Goal: Information Seeking & Learning: Learn about a topic

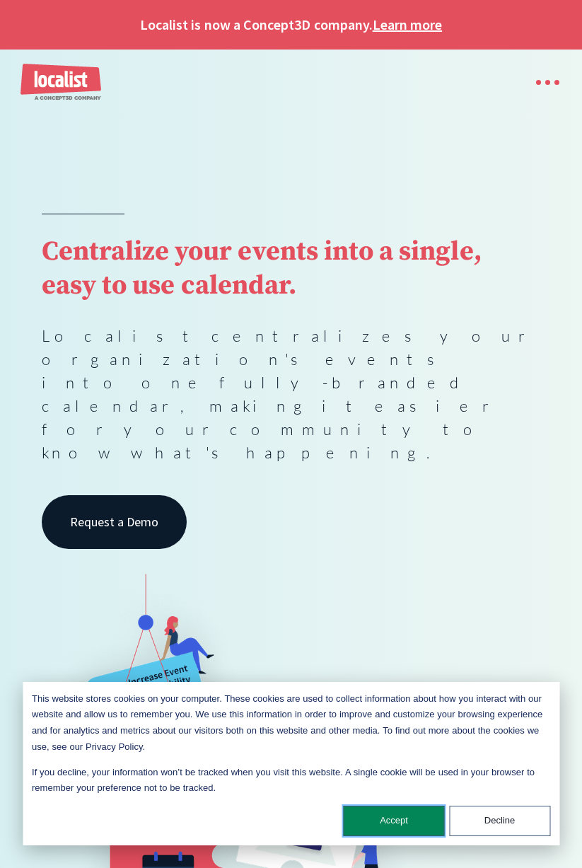
click at [381, 822] on button "Accept" at bounding box center [394, 821] width 101 height 30
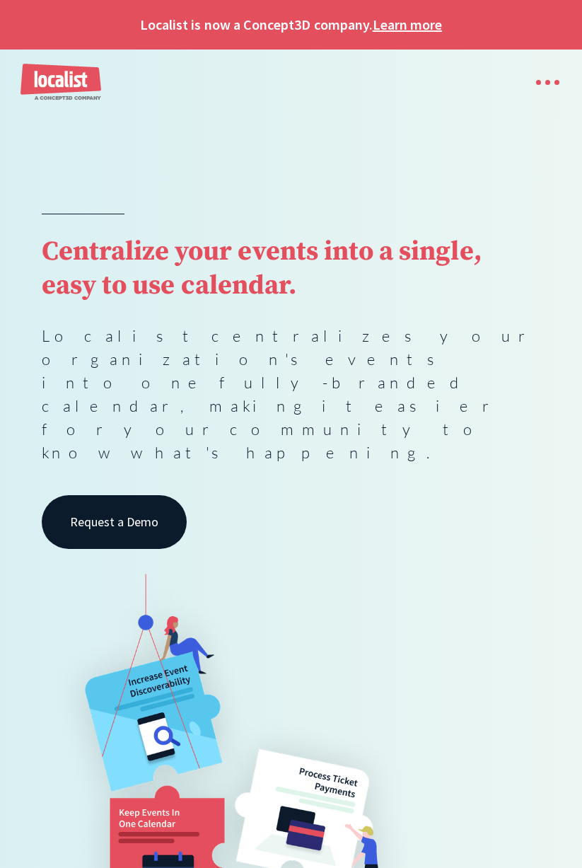
click at [552, 86] on div "menu" at bounding box center [541, 82] width 40 height 30
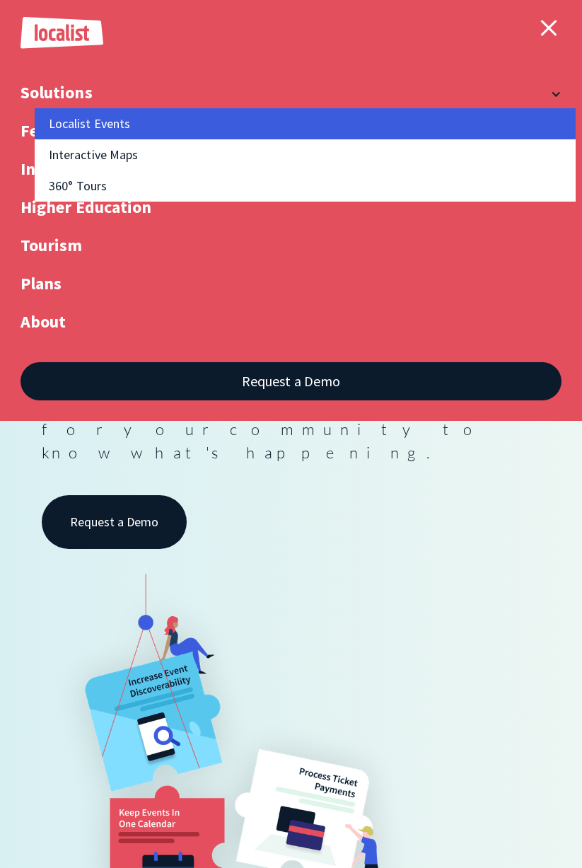
click at [67, 129] on link "Localist Events" at bounding box center [305, 123] width 540 height 31
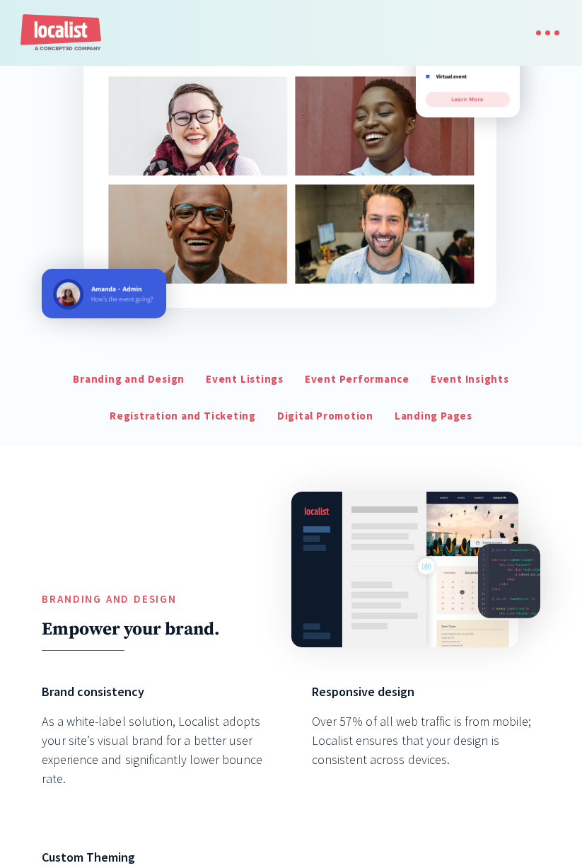
scroll to position [475, 0]
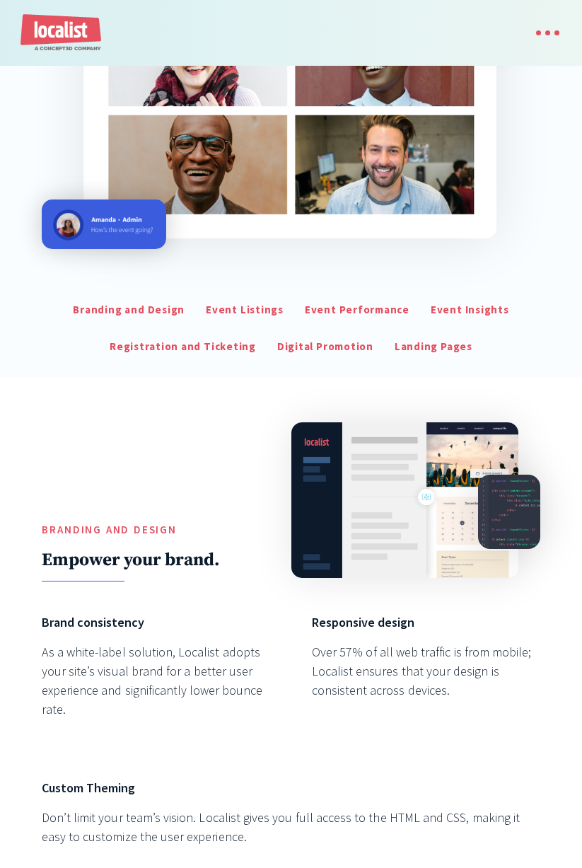
click at [215, 346] on div "Registration and Ticketing" at bounding box center [183, 347] width 146 height 16
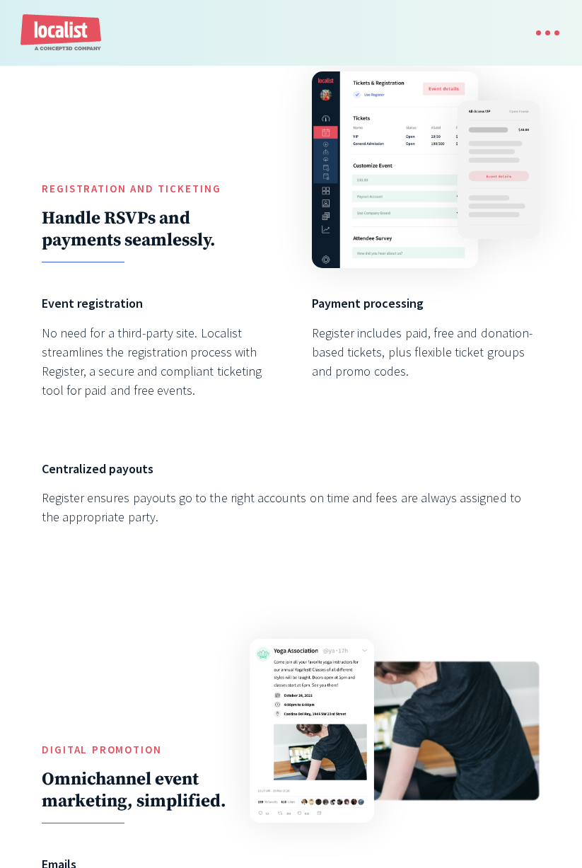
scroll to position [3151, 0]
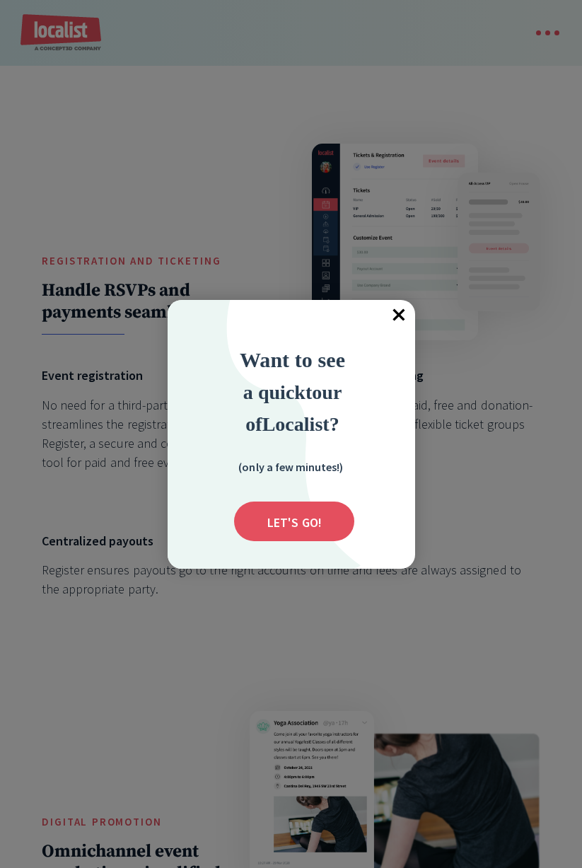
click at [400, 313] on span "×" at bounding box center [399, 315] width 31 height 31
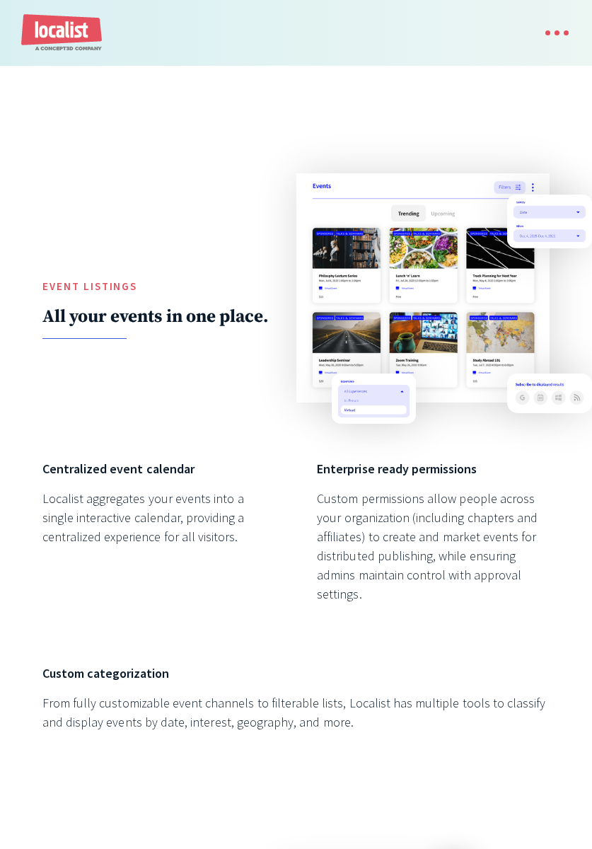
scroll to position [0, 0]
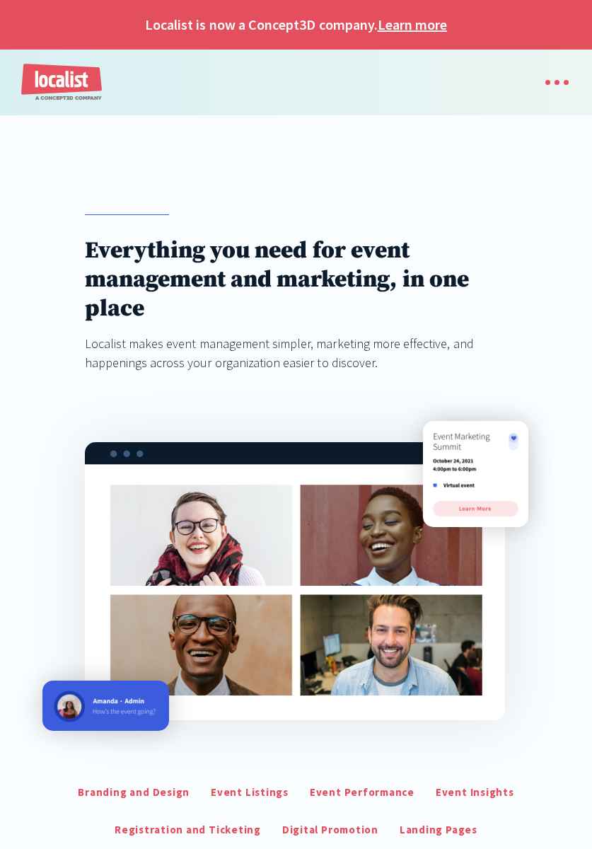
click at [558, 91] on div "menu" at bounding box center [550, 82] width 40 height 30
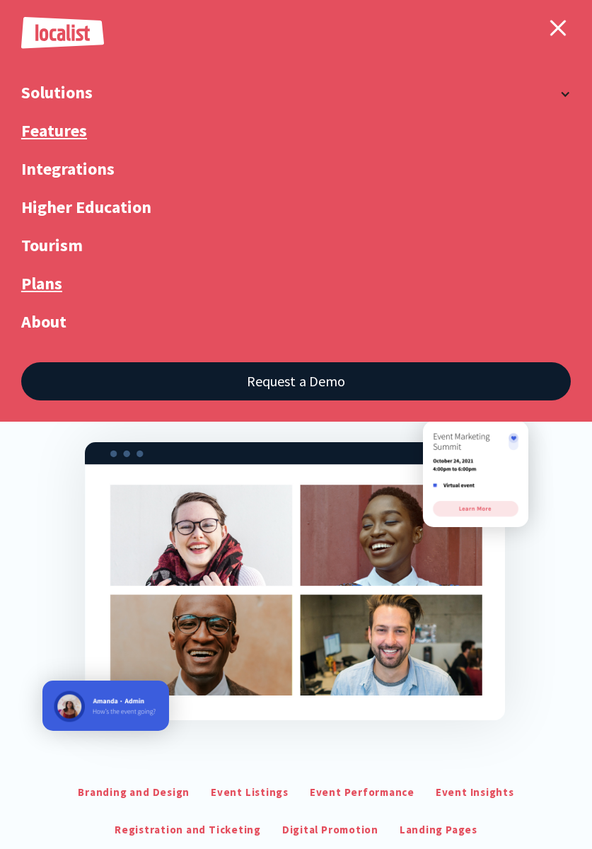
click at [47, 284] on link "Plans" at bounding box center [296, 294] width 550 height 38
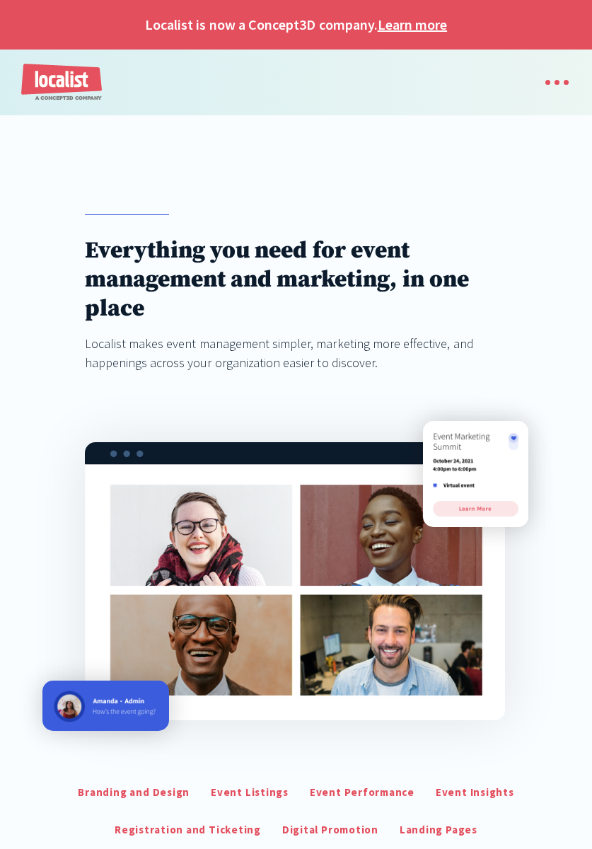
click at [414, 24] on link "Learn more" at bounding box center [412, 24] width 69 height 21
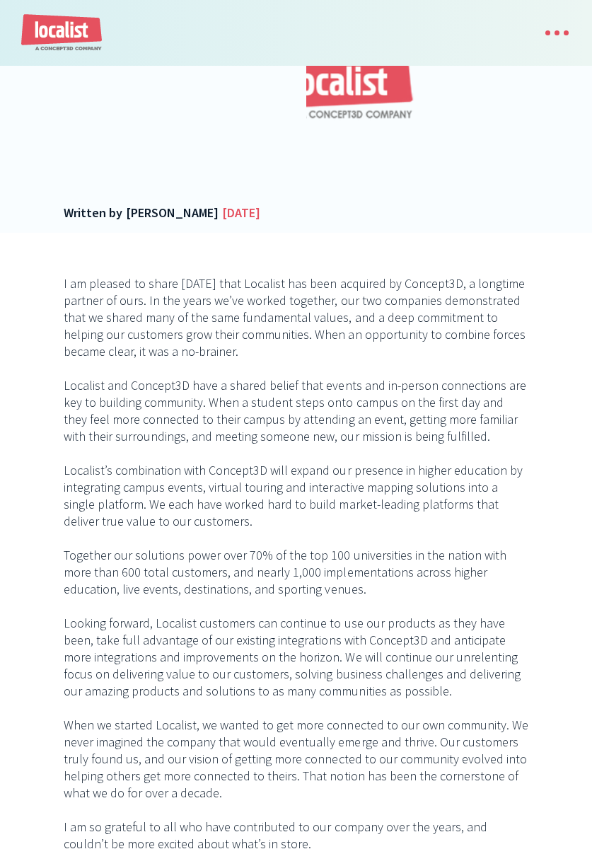
scroll to position [588, 0]
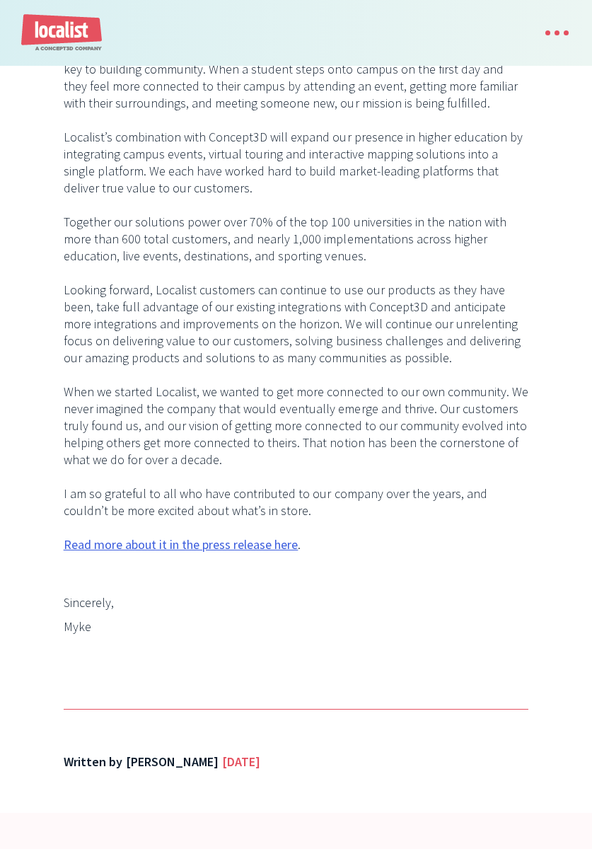
click at [186, 553] on link "Read more about it in the press release here" at bounding box center [181, 544] width 235 height 17
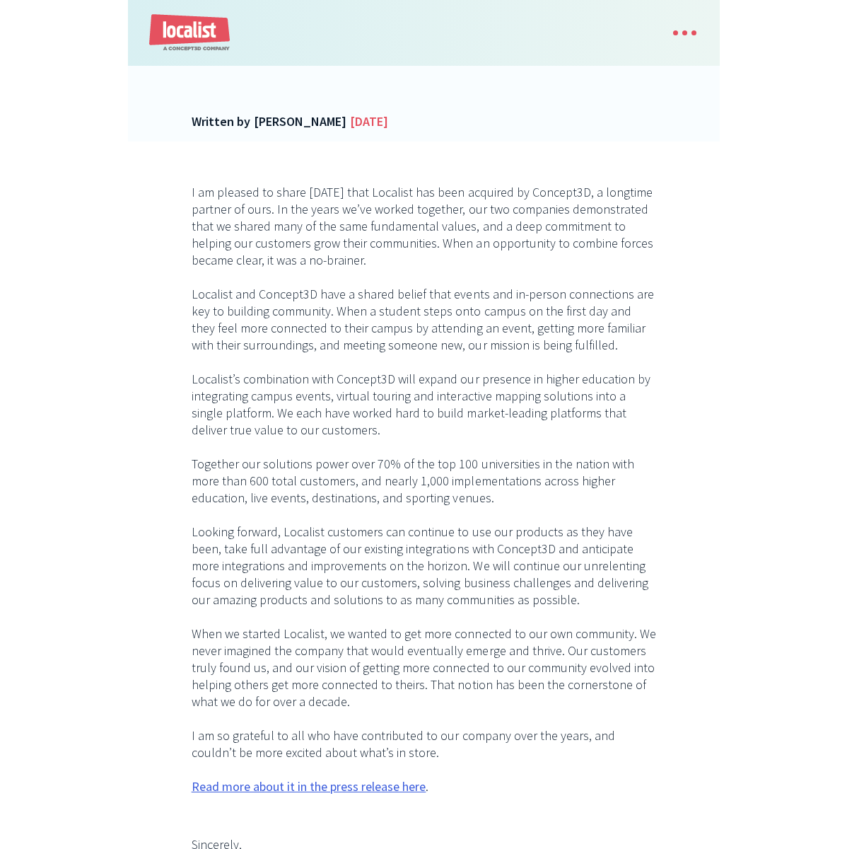
scroll to position [735, 0]
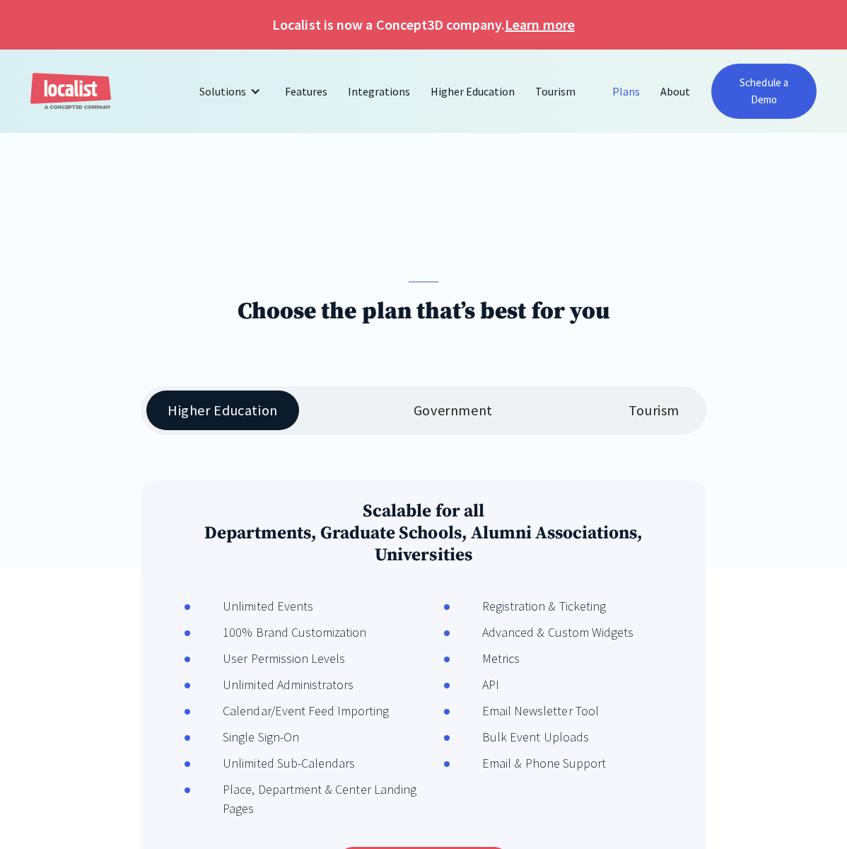
scroll to position [243, 0]
